Goal: Task Accomplishment & Management: Complete application form

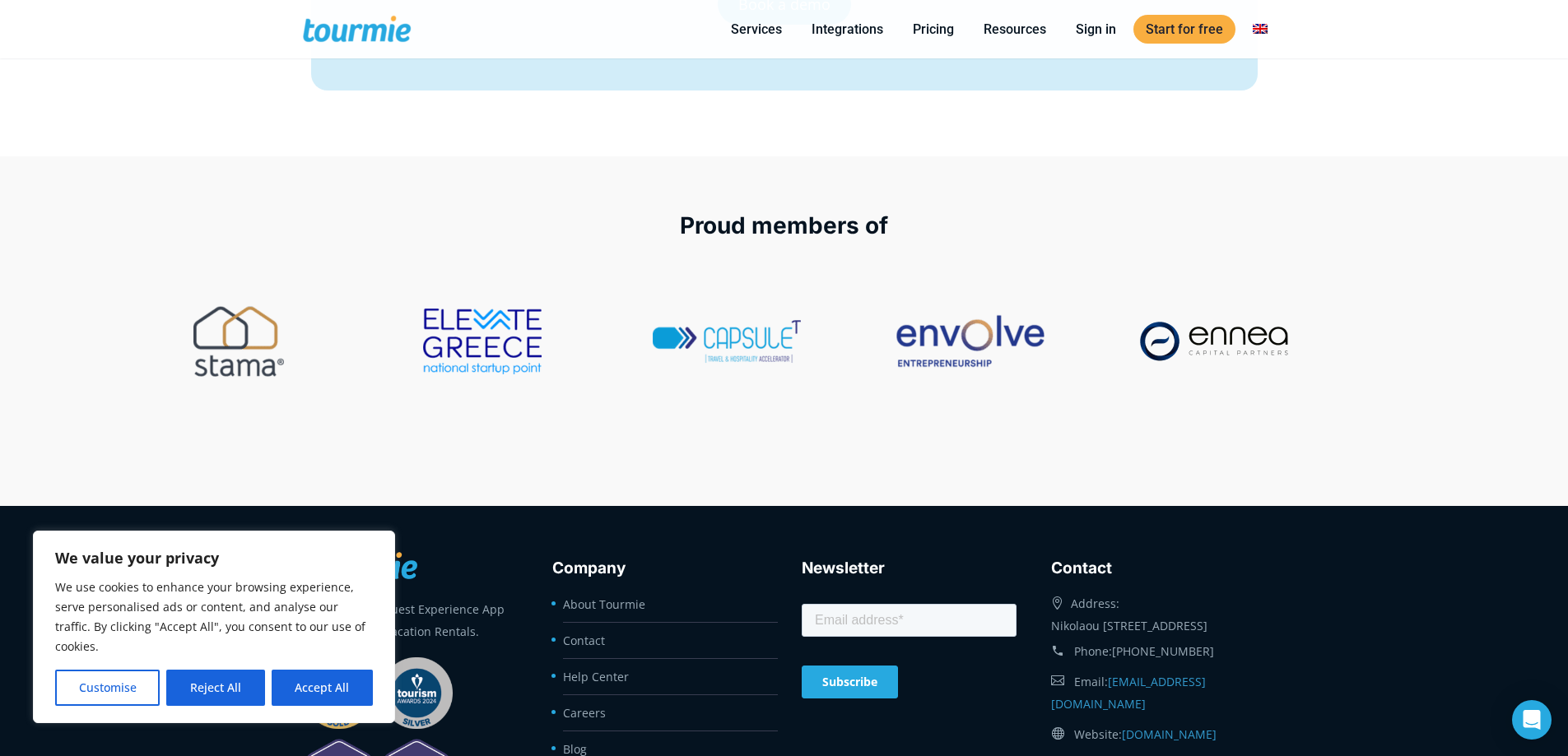
scroll to position [6980, 0]
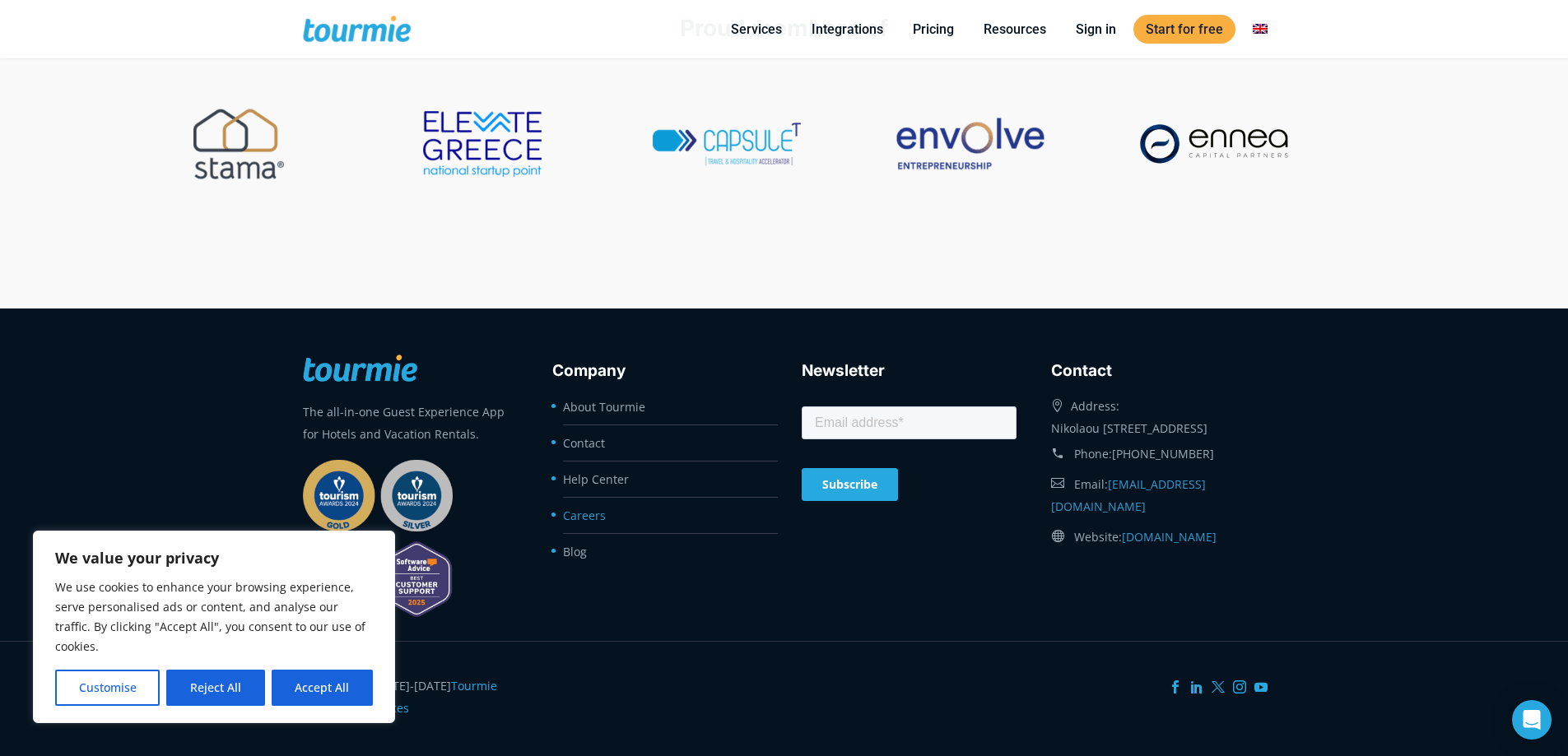
click at [603, 516] on link "Careers" at bounding box center [584, 515] width 43 height 16
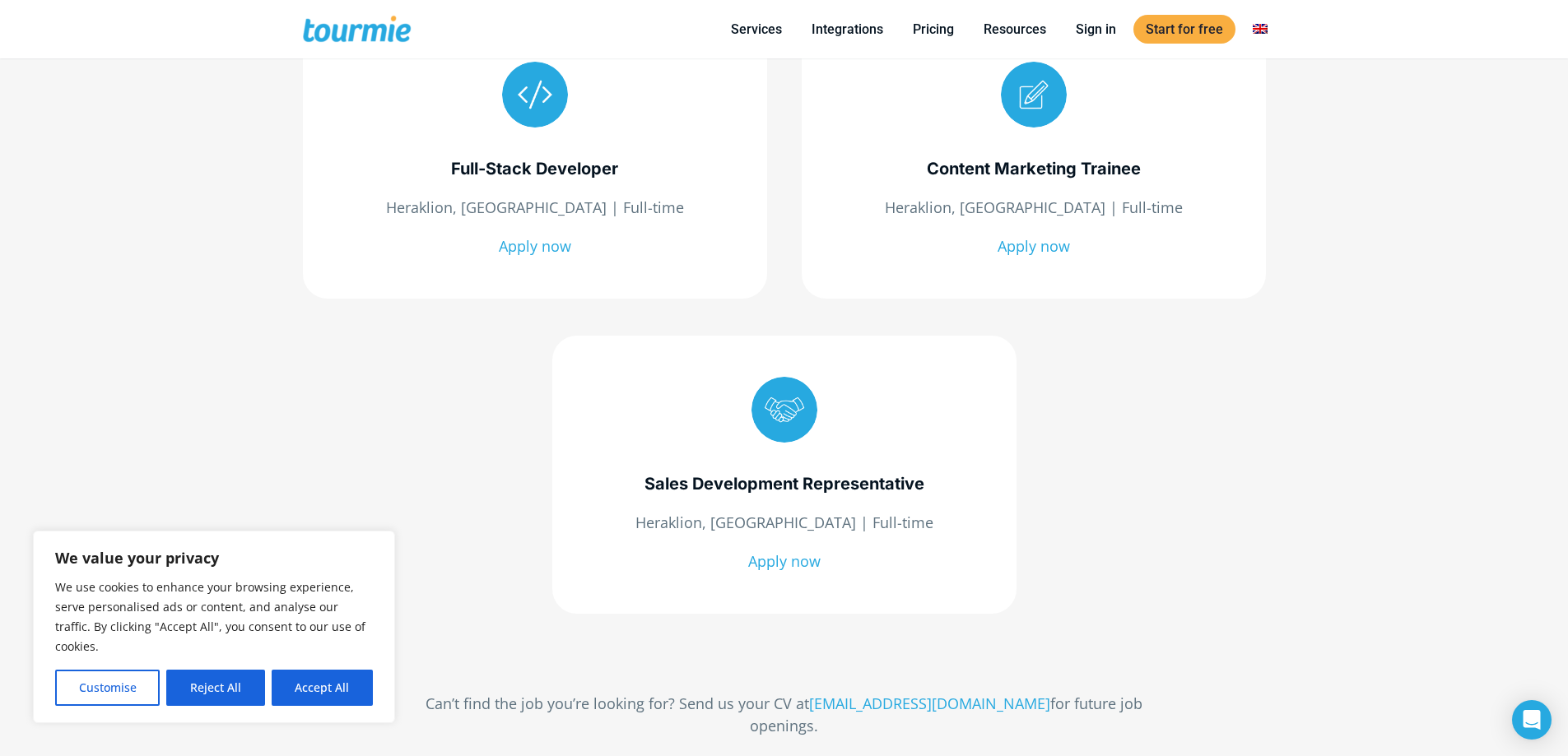
scroll to position [420, 0]
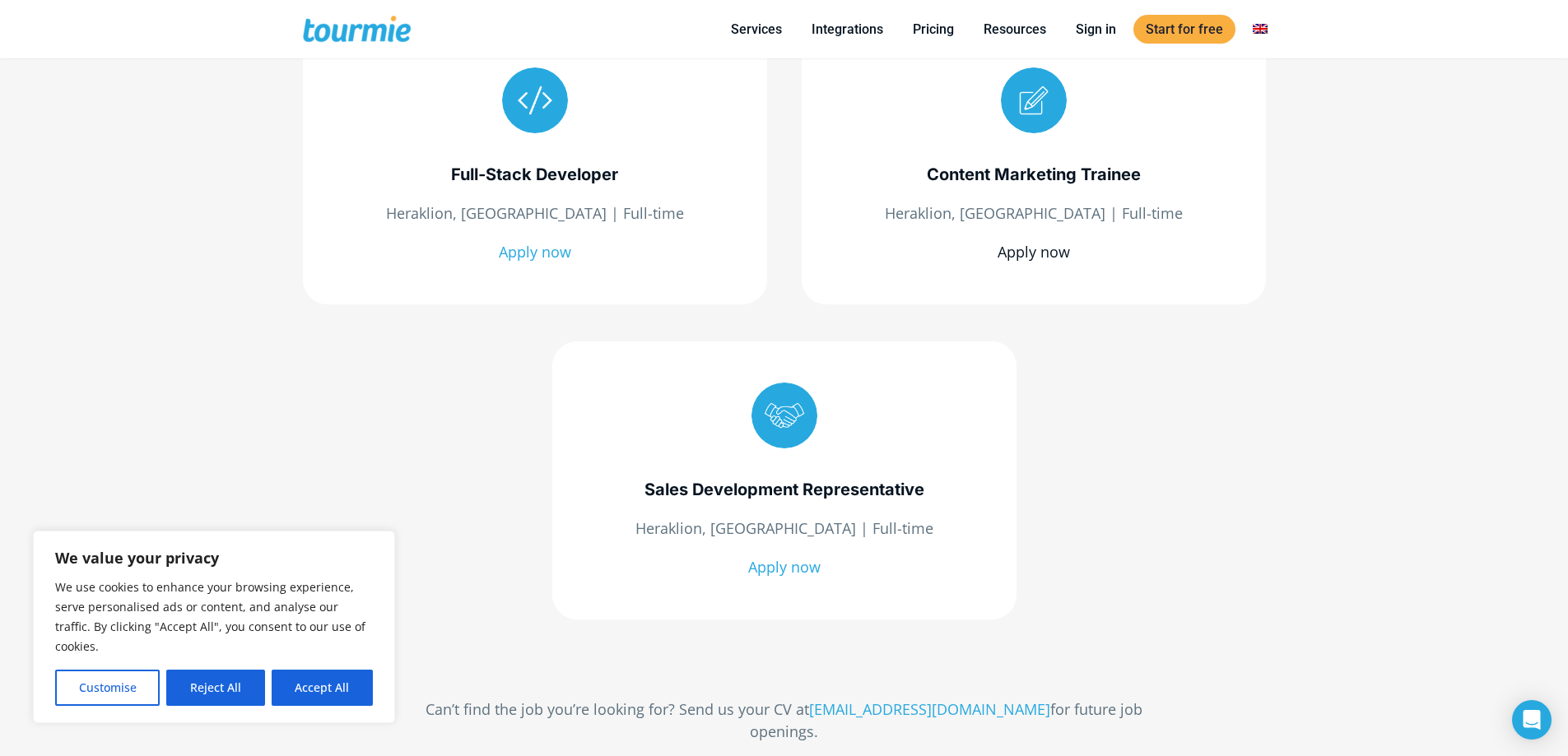
click at [1059, 246] on link "Apply now" at bounding box center [1033, 252] width 72 height 20
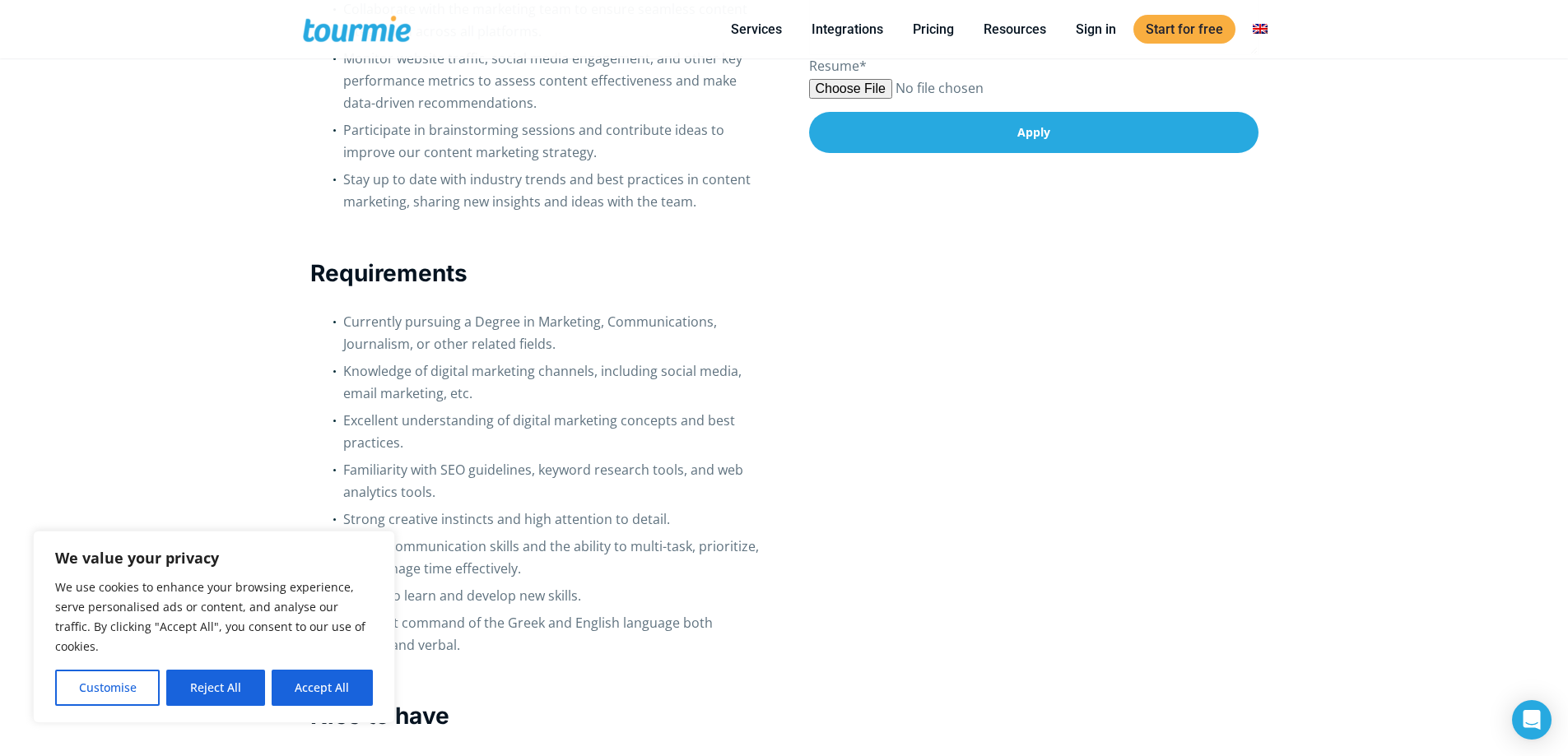
scroll to position [828, 0]
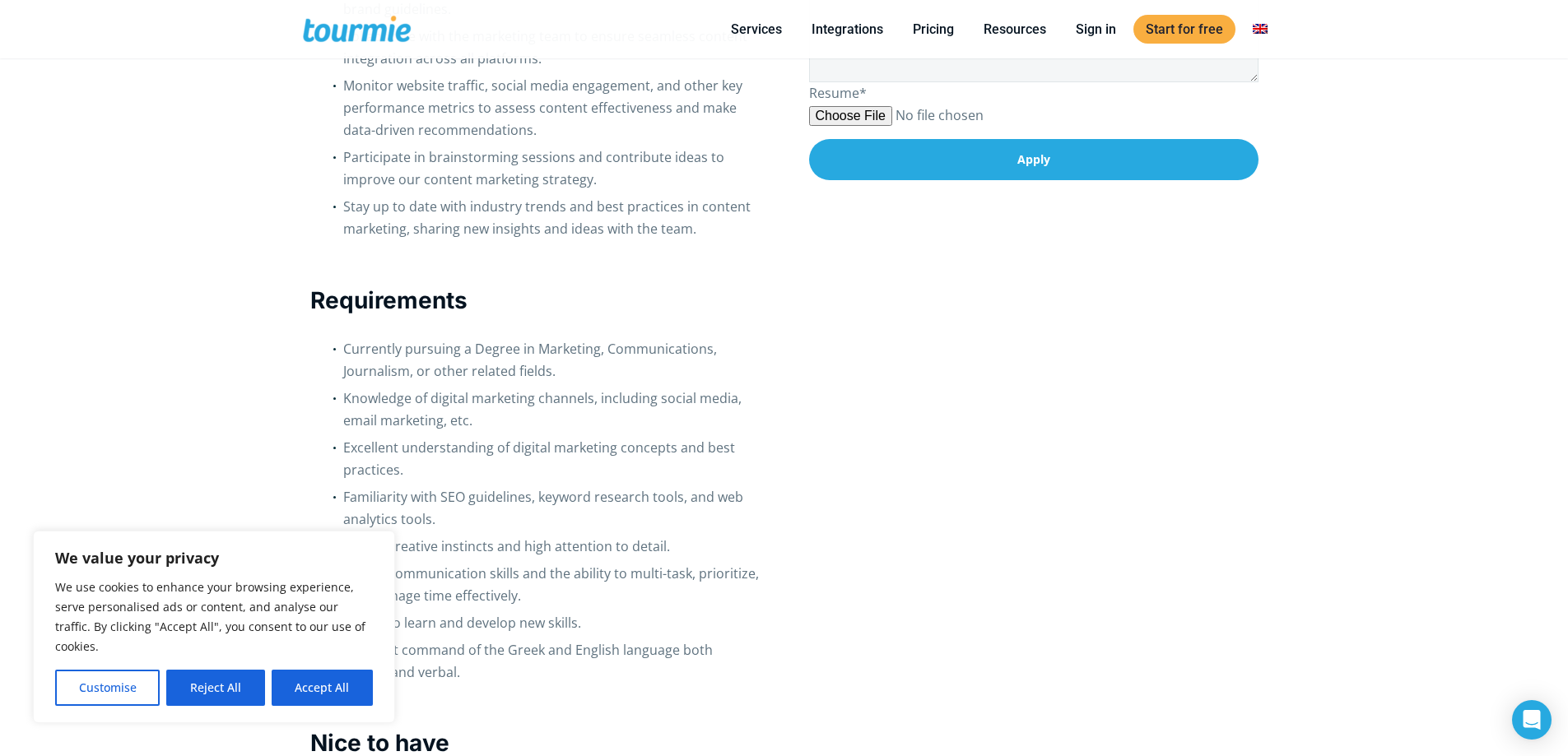
click at [331, 684] on button "Accept All" at bounding box center [322, 687] width 102 height 36
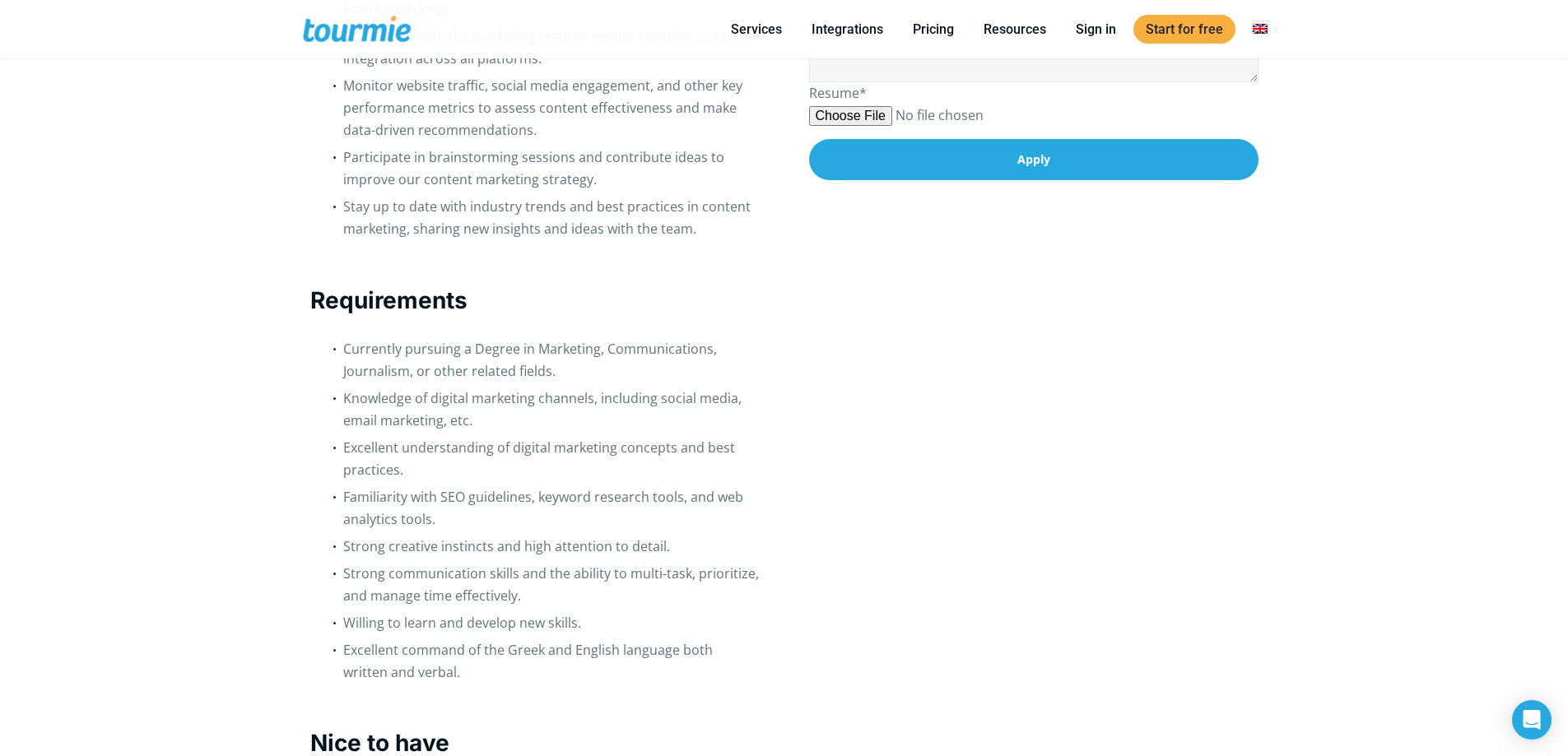
checkbox input "true"
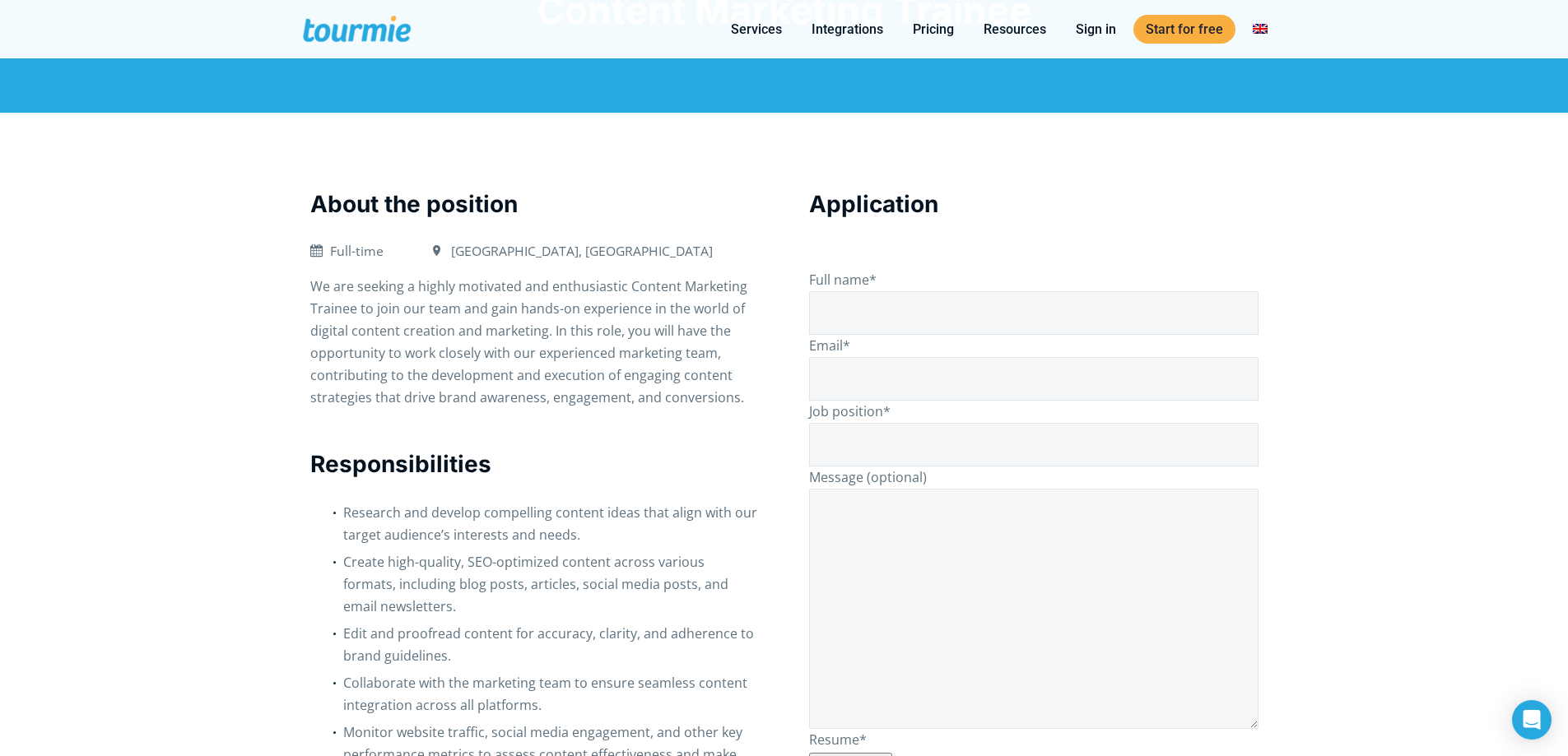
scroll to position [0, 0]
